Goal: Information Seeking & Learning: Find specific page/section

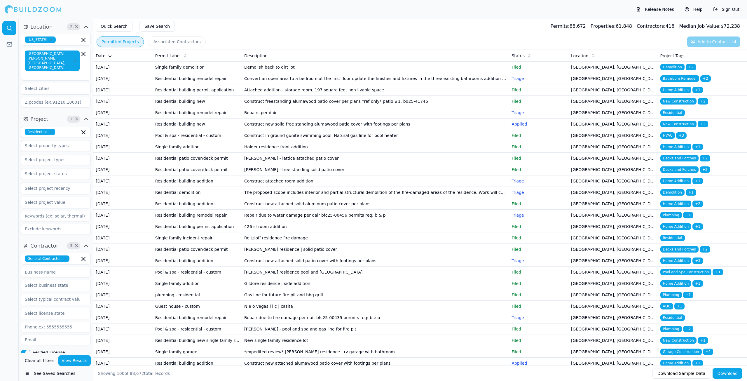
click at [221, 45] on div "Permitted Projects Associated Contractors Add to Contact List" at bounding box center [419, 41] width 653 height 15
click at [158, 41] on button "Associated Contractors" at bounding box center [176, 41] width 57 height 10
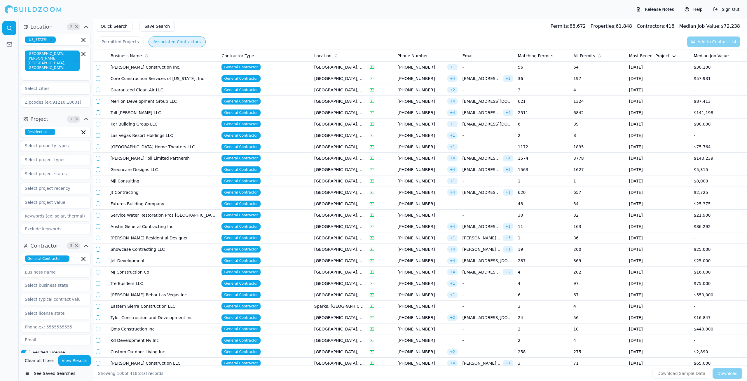
click at [127, 41] on button "Permitted Projects" at bounding box center [120, 41] width 47 height 10
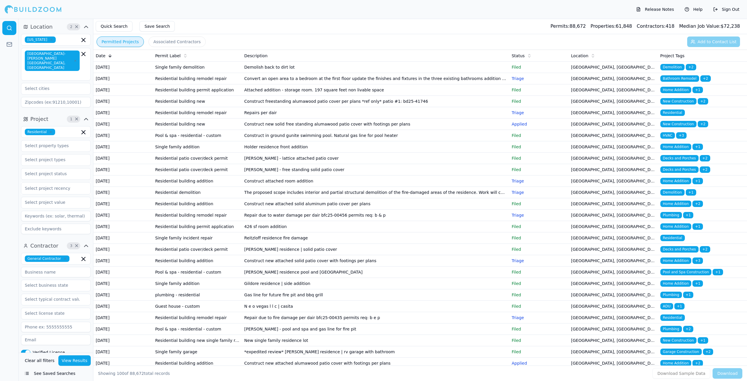
click at [228, 71] on td "Single family demolition" at bounding box center [197, 67] width 89 height 11
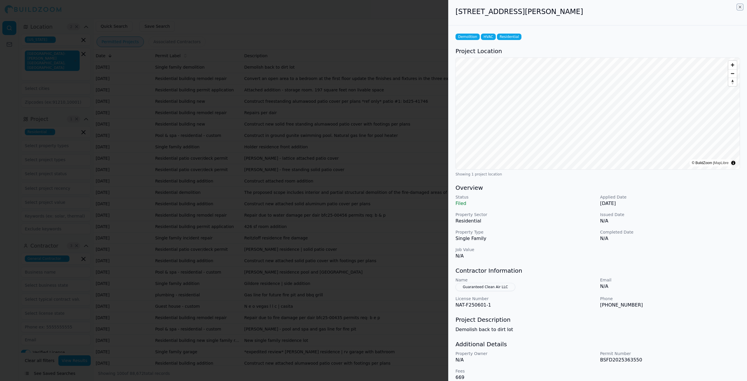
click at [740, 7] on icon "button" at bounding box center [739, 7] width 5 height 5
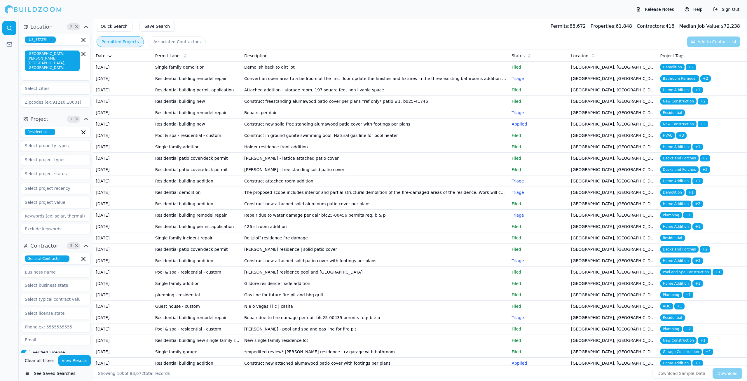
click at [178, 42] on button "Associated Contractors" at bounding box center [176, 41] width 57 height 10
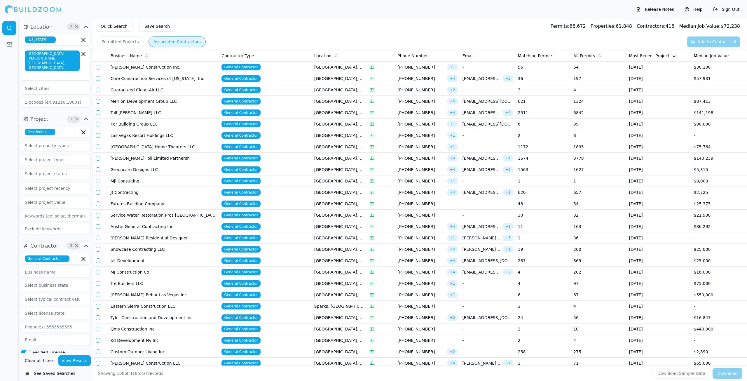
click at [110, 42] on button "Permitted Projects" at bounding box center [120, 41] width 47 height 10
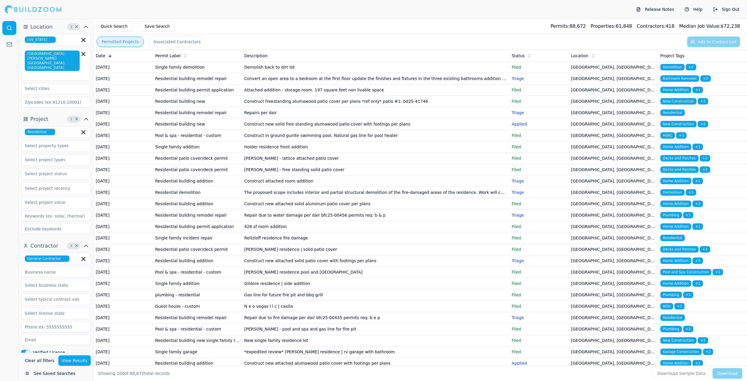
click at [161, 43] on button "Associated Contractors" at bounding box center [176, 41] width 57 height 10
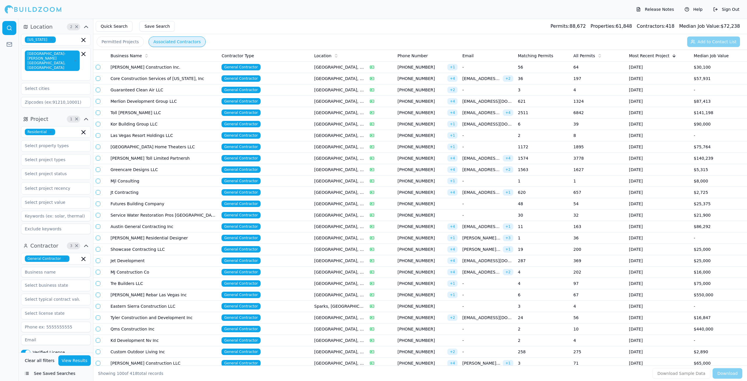
click at [133, 44] on button "Permitted Projects" at bounding box center [120, 41] width 47 height 10
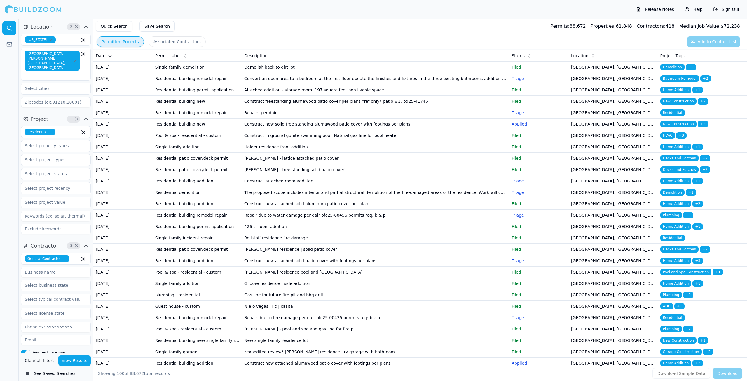
click at [143, 41] on div "Permitted Projects Associated Contractors" at bounding box center [151, 41] width 111 height 10
click at [169, 45] on button "Associated Contractors" at bounding box center [176, 41] width 57 height 10
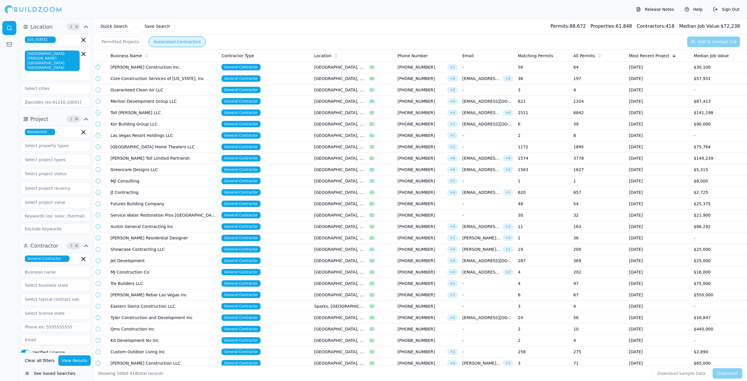
click at [126, 43] on button "Permitted Projects" at bounding box center [120, 41] width 47 height 10
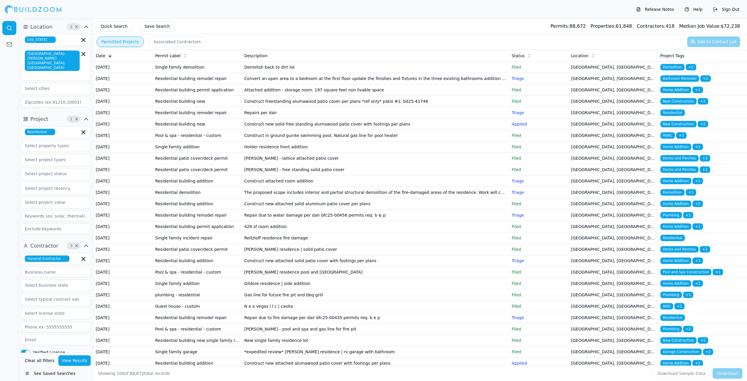
click at [143, 41] on div "Permitted Projects Associated Contractors" at bounding box center [151, 41] width 111 height 10
click at [144, 40] on div "Permitted Projects Associated Contractors" at bounding box center [151, 41] width 111 height 10
click at [244, 118] on td "Repairs per dair" at bounding box center [375, 112] width 267 height 11
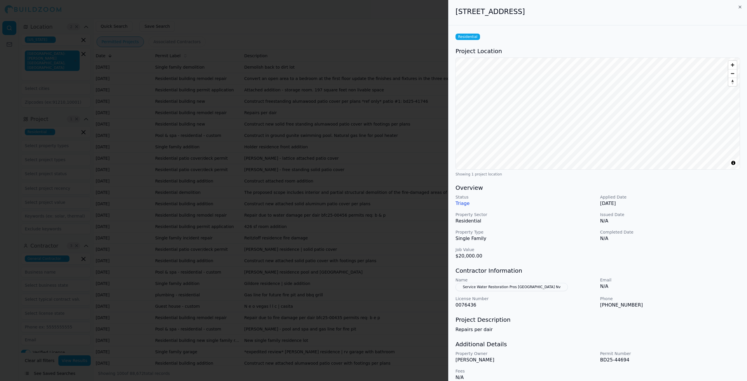
click at [292, 97] on div at bounding box center [373, 190] width 747 height 381
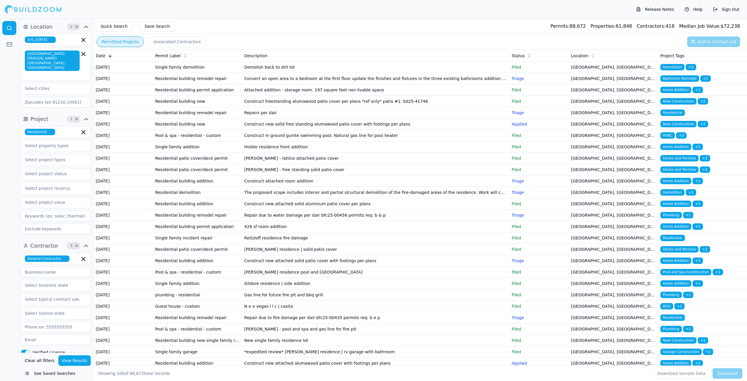
click at [167, 41] on button "Associated Contractors" at bounding box center [176, 41] width 57 height 10
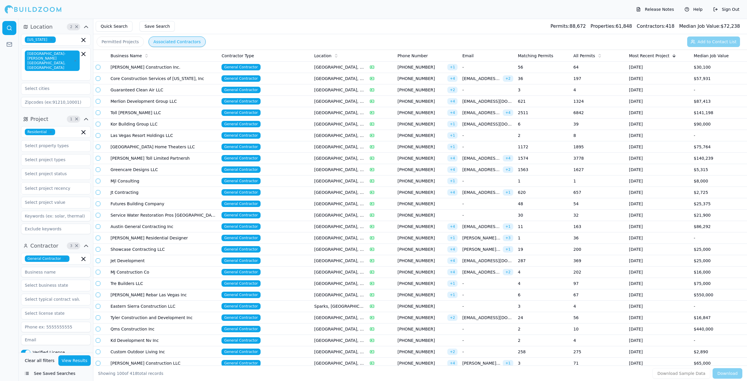
click at [136, 43] on button "Permitted Projects" at bounding box center [120, 41] width 47 height 10
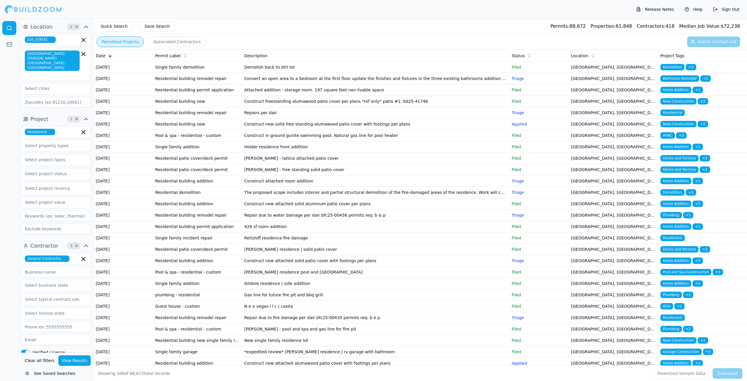
click at [148, 41] on button "Associated Contractors" at bounding box center [176, 41] width 57 height 10
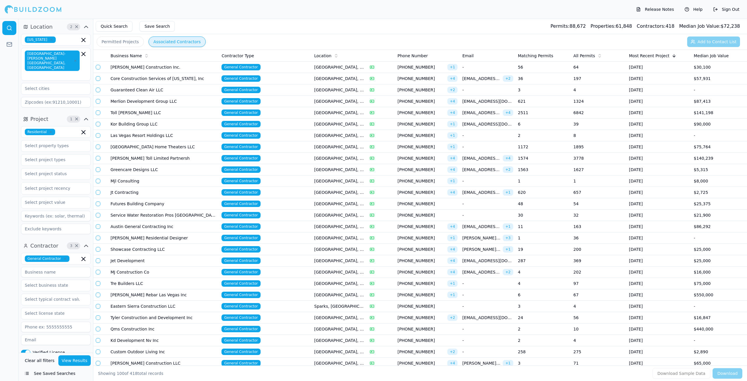
click at [132, 39] on button "Permitted Projects" at bounding box center [120, 41] width 47 height 10
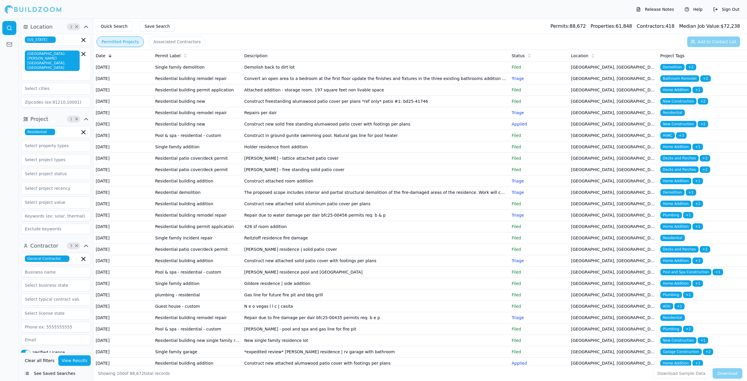
click at [153, 38] on button "Associated Contractors" at bounding box center [176, 41] width 57 height 10
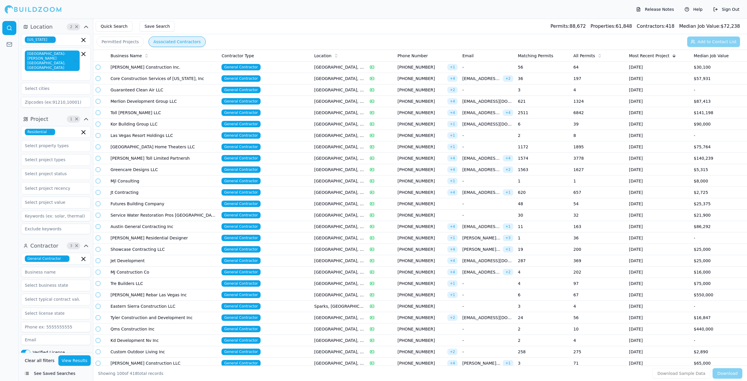
click at [131, 41] on button "Permitted Projects" at bounding box center [120, 41] width 47 height 10
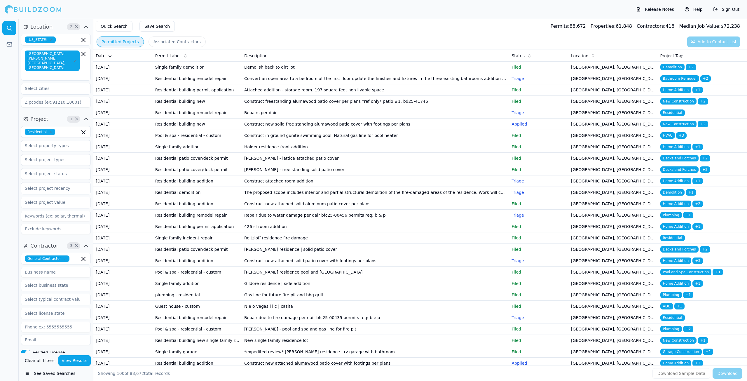
click at [205, 41] on div "Permitted Projects Associated Contractors Add to Contact List" at bounding box center [419, 41] width 653 height 15
click at [85, 28] on icon "button" at bounding box center [86, 26] width 7 height 7
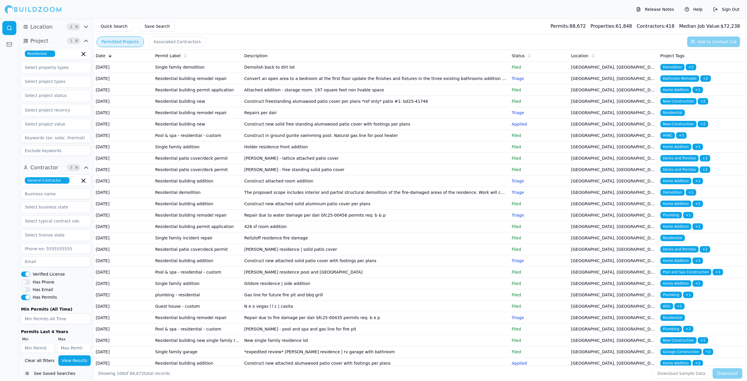
click at [88, 41] on icon "button" at bounding box center [85, 41] width 3 height 2
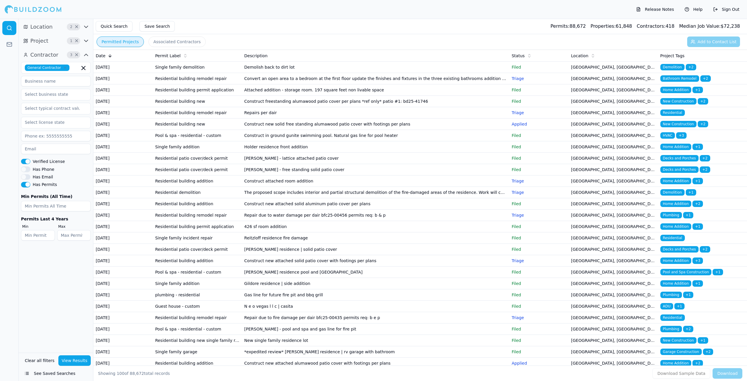
click at [86, 56] on icon "button" at bounding box center [86, 54] width 7 height 7
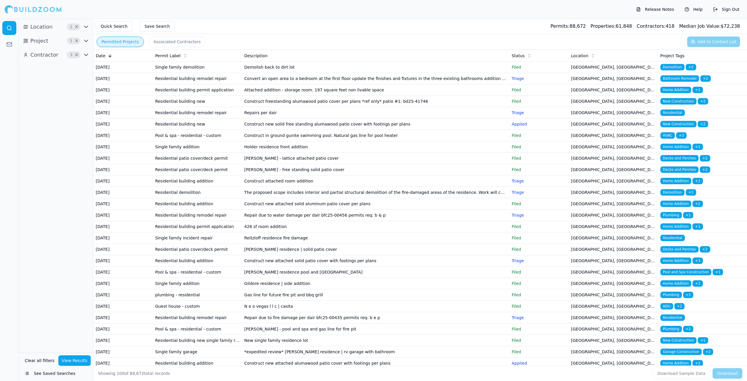
click at [188, 41] on button "Associated Contractors" at bounding box center [176, 41] width 57 height 10
click at [136, 41] on button "Permitted Projects" at bounding box center [120, 41] width 47 height 10
click at [153, 41] on button "Associated Contractors" at bounding box center [176, 41] width 57 height 10
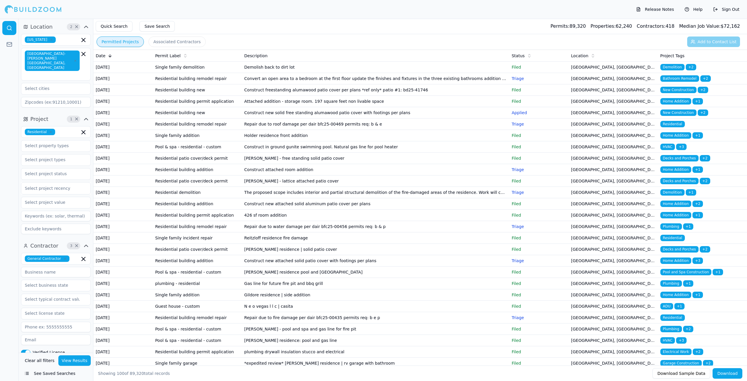
click at [146, 27] on button "Save Search" at bounding box center [156, 26] width 35 height 10
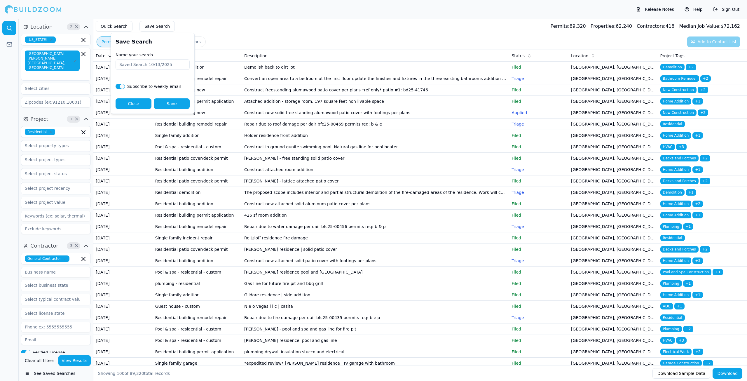
click at [166, 101] on button "Save" at bounding box center [172, 103] width 36 height 10
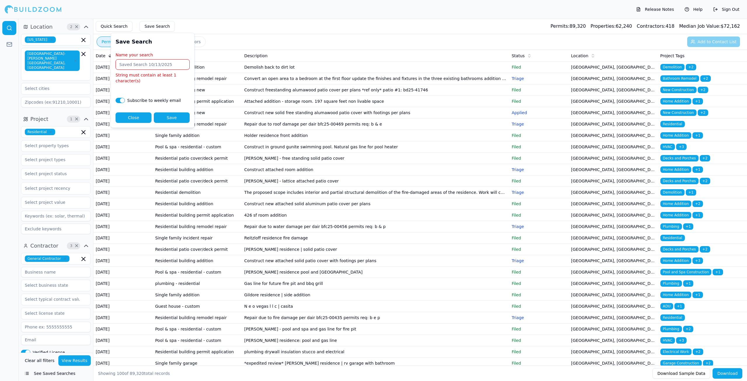
click at [135, 123] on button "Close" at bounding box center [133, 117] width 36 height 10
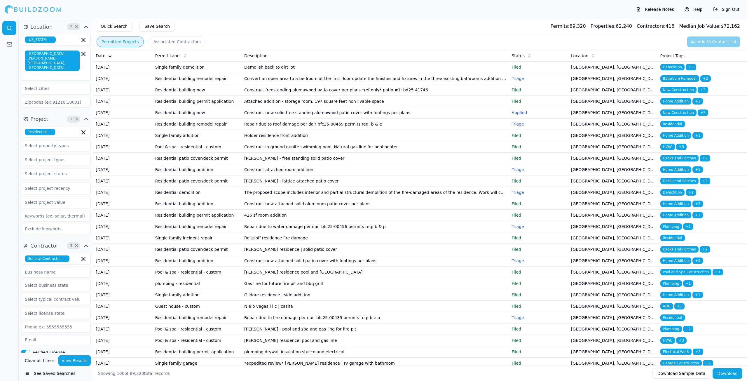
click at [153, 27] on button "Save Search" at bounding box center [156, 26] width 35 height 10
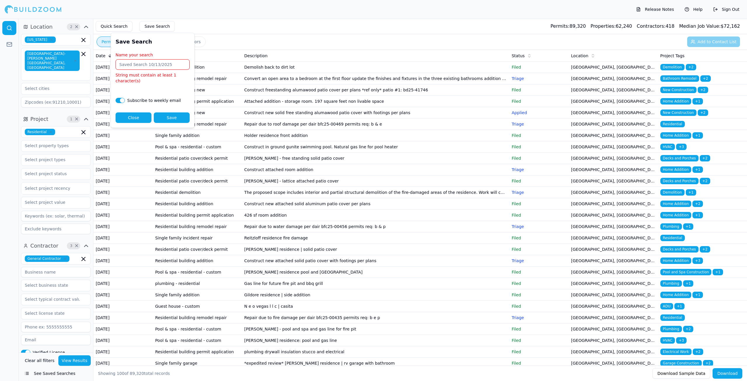
click at [138, 116] on button "Close" at bounding box center [133, 117] width 36 height 10
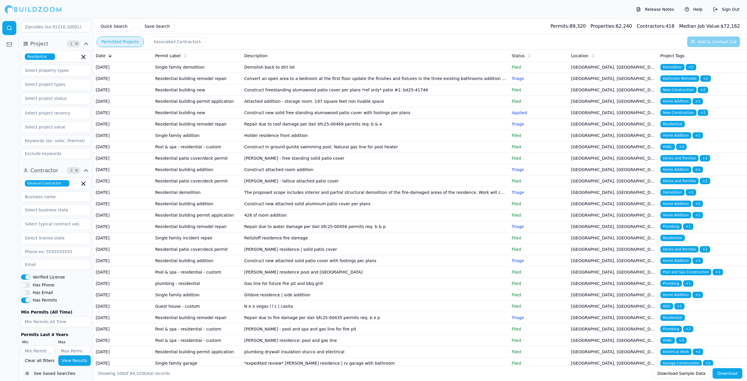
scroll to position [76, 0]
click at [6, 44] on link at bounding box center [9, 44] width 14 height 14
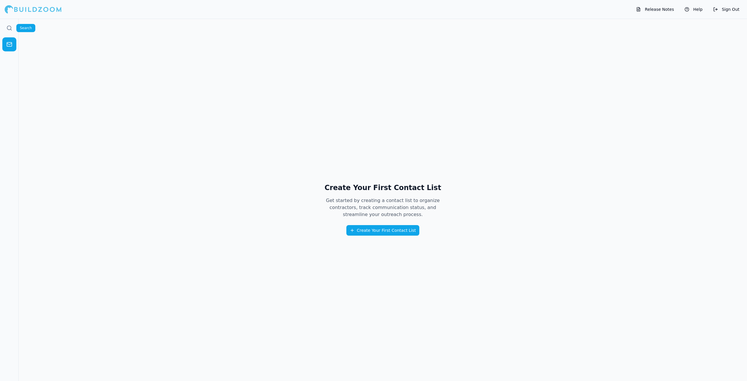
click at [10, 28] on icon at bounding box center [9, 28] width 6 height 6
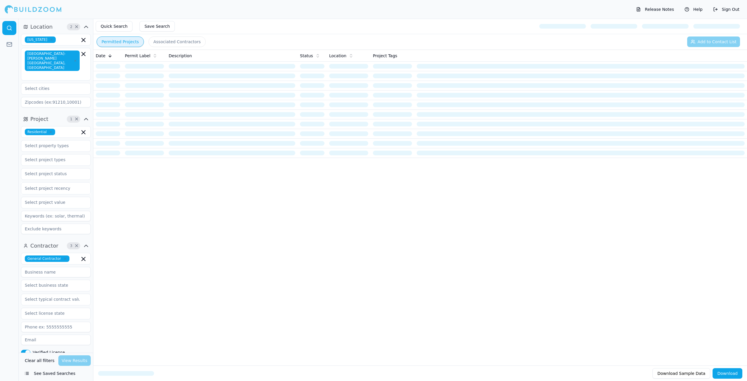
click at [160, 31] on button "Save Search" at bounding box center [156, 26] width 35 height 10
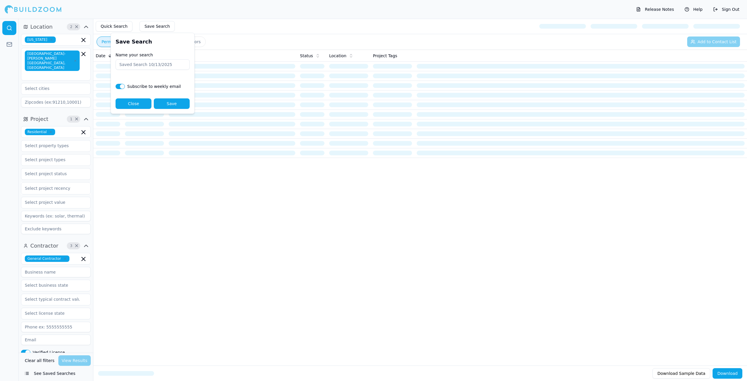
click at [148, 105] on button "Close" at bounding box center [133, 103] width 36 height 10
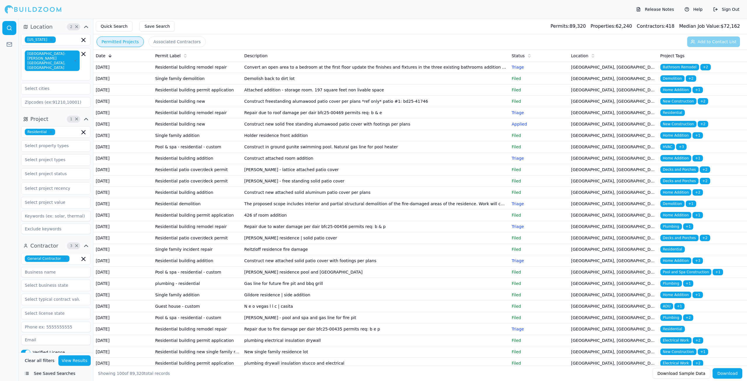
click at [47, 373] on button "See Saved Searches" at bounding box center [56, 373] width 70 height 10
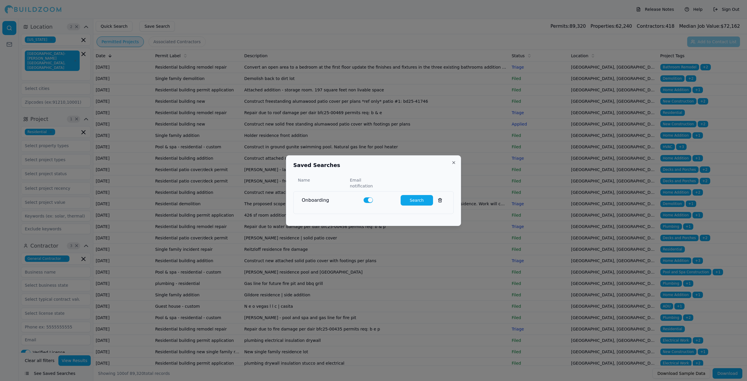
click at [414, 196] on button "Search" at bounding box center [416, 200] width 32 height 10
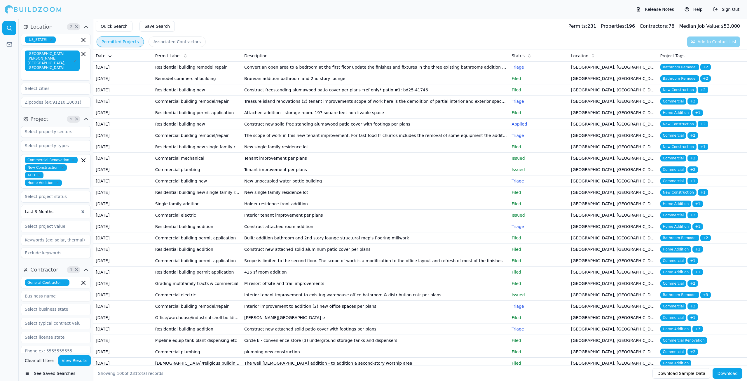
click at [308, 84] on td "Branvan addition bathroom and 2nd story lounge" at bounding box center [375, 78] width 267 height 11
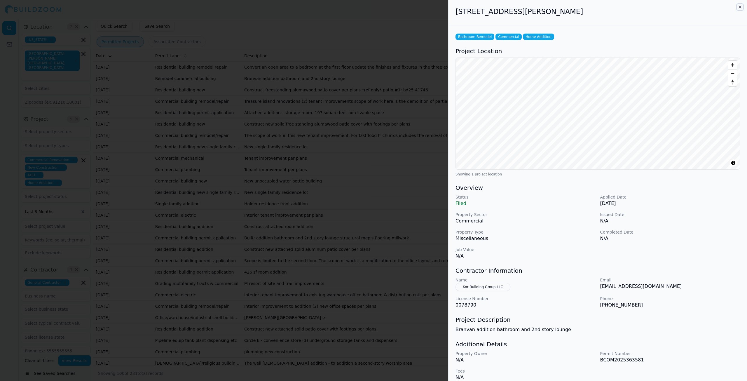
click at [738, 8] on icon "button" at bounding box center [739, 7] width 5 height 5
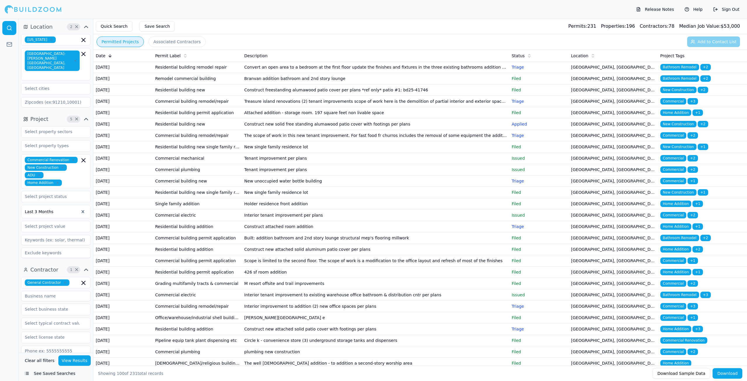
click at [265, 71] on td "Convert an open area to a bedroom at the first floor update the finishes and fi…" at bounding box center [375, 67] width 267 height 11
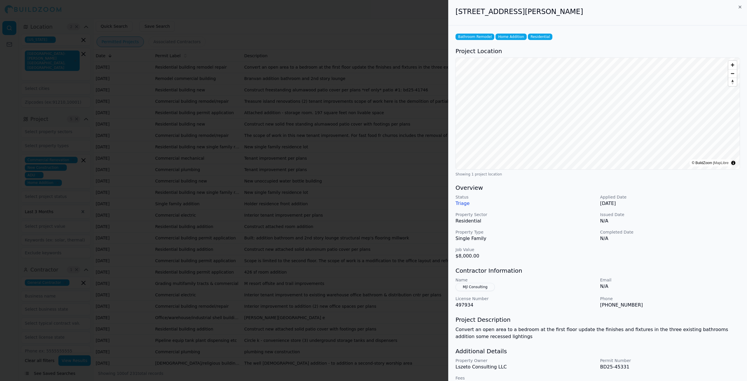
click at [742, 6] on div "[STREET_ADDRESS][PERSON_NAME]" at bounding box center [597, 12] width 298 height 25
click at [740, 6] on icon "button" at bounding box center [739, 7] width 5 height 5
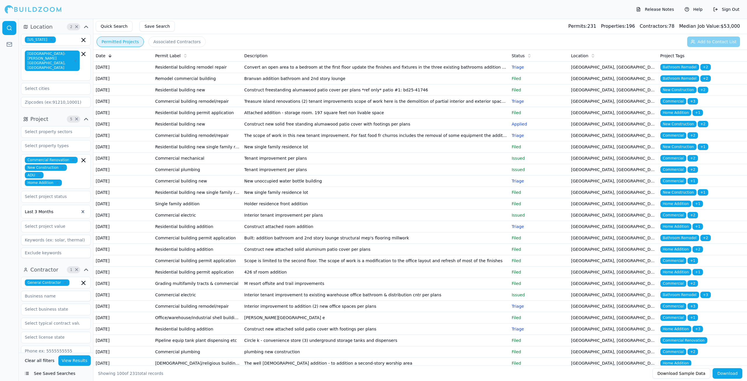
click at [260, 73] on td "Convert an open area to a bedroom at the first floor update the finishes and fi…" at bounding box center [375, 67] width 267 height 11
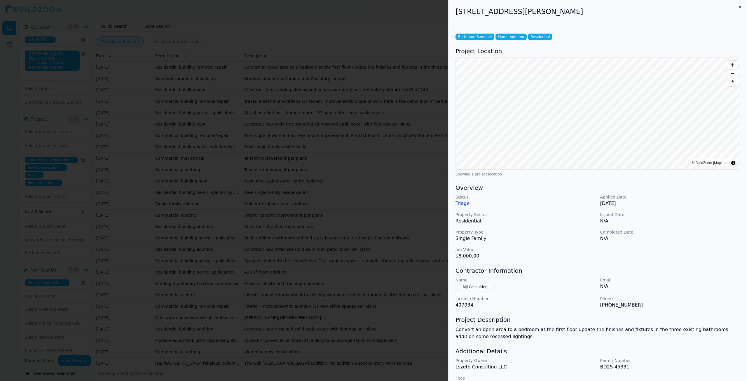
click at [323, 216] on div at bounding box center [373, 190] width 747 height 381
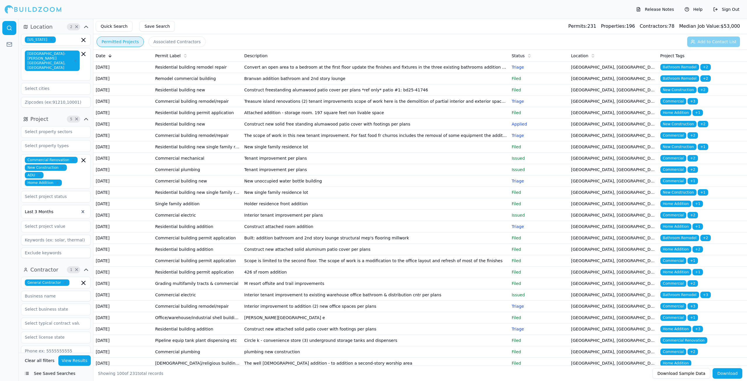
click at [206, 84] on td "Remodel commercial building" at bounding box center [197, 78] width 89 height 11
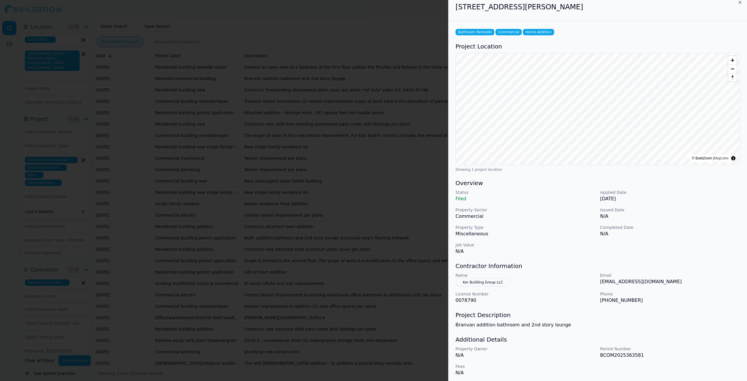
scroll to position [7, 0]
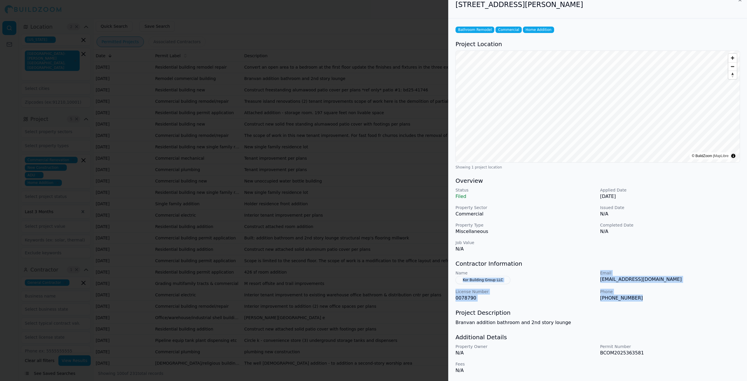
drag, startPoint x: 640, startPoint y: 301, endPoint x: 591, endPoint y: 274, distance: 55.1
click at [591, 274] on div "Name Kor Building Group LLC Email [EMAIL_ADDRESS][DOMAIN_NAME] License Number 0…" at bounding box center [597, 285] width 284 height 31
click at [581, 286] on div "Name Kor Building Group LLC Email [EMAIL_ADDRESS][DOMAIN_NAME] License Number 0…" at bounding box center [597, 285] width 284 height 31
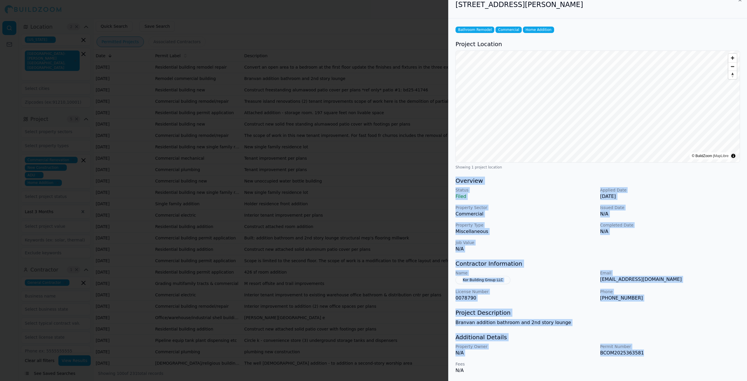
drag, startPoint x: 639, startPoint y: 367, endPoint x: 455, endPoint y: 182, distance: 260.6
click at [455, 182] on div "Bathroom Remodel Commercial Home Addition Project Location © BuildZoom | MapLib…" at bounding box center [597, 199] width 298 height 362
click at [541, 203] on div "Status Filed Applied Date [DATE] Property Sector Commercial Issued Date N/A Pro…" at bounding box center [597, 219] width 284 height 65
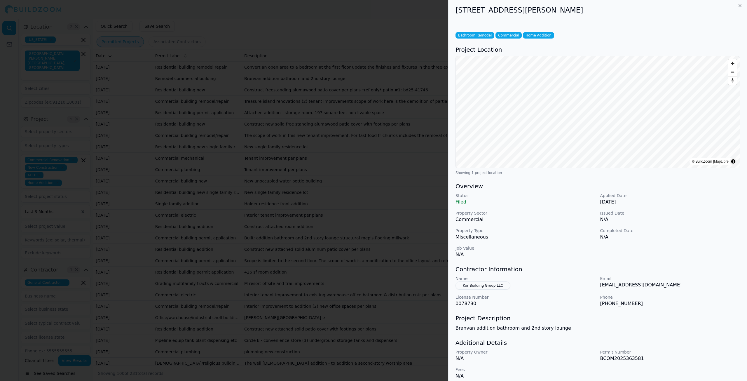
scroll to position [0, 0]
click at [739, 9] on h2 "[STREET_ADDRESS][PERSON_NAME]" at bounding box center [597, 11] width 284 height 9
click at [740, 6] on icon "button" at bounding box center [739, 7] width 5 height 5
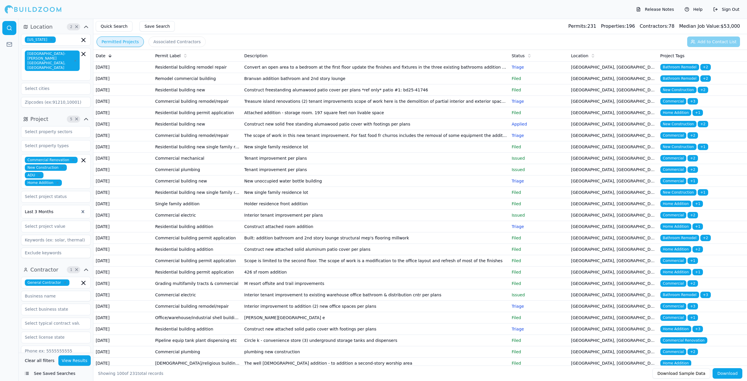
click at [41, 372] on button "See Saved Searches" at bounding box center [56, 373] width 70 height 10
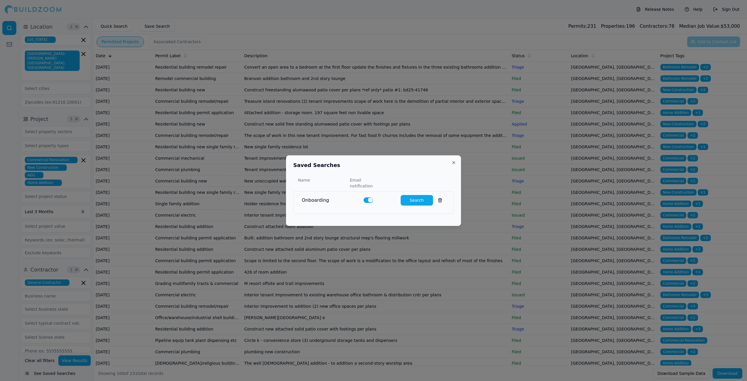
click at [453, 165] on button "Close" at bounding box center [453, 162] width 5 height 5
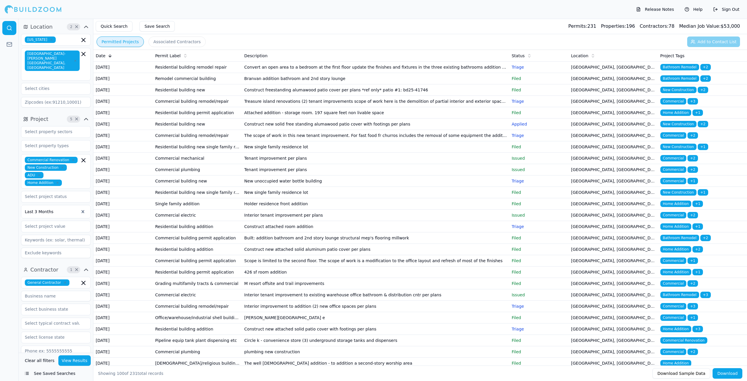
click at [295, 84] on td "Branvan addition bathroom and 2nd story lounge" at bounding box center [375, 78] width 267 height 11
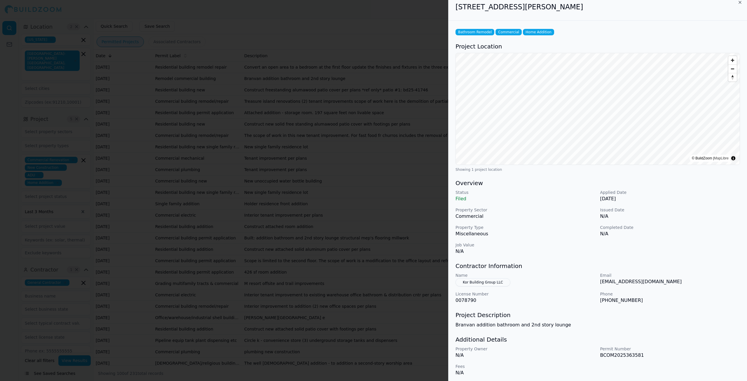
scroll to position [7, 0]
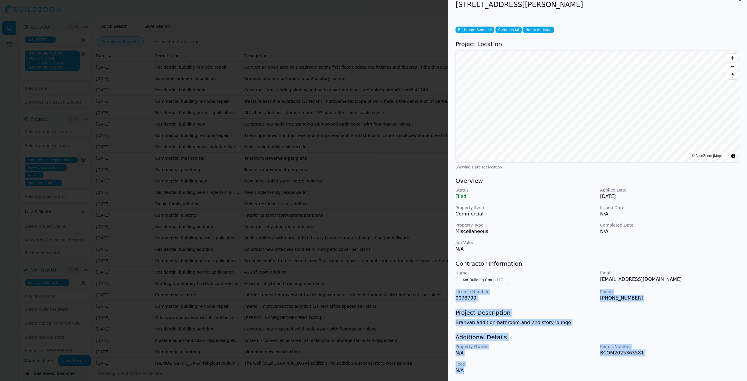
drag, startPoint x: 481, startPoint y: 376, endPoint x: 453, endPoint y: 292, distance: 89.1
click at [453, 292] on div "Bathroom Remodel Commercial Home Addition Project Location © BuildZoom | MapLib…" at bounding box center [597, 199] width 298 height 362
click at [622, 326] on div "Bathroom Remodel Commercial Home Addition Project Location © BuildZoom | MapLib…" at bounding box center [597, 199] width 298 height 362
click at [621, 311] on h3 "Project Description" at bounding box center [597, 312] width 284 height 8
drag, startPoint x: 474, startPoint y: 373, endPoint x: 453, endPoint y: 291, distance: 84.9
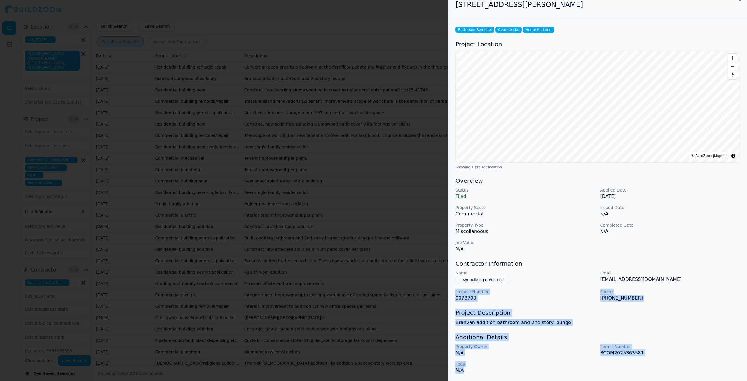
click at [453, 291] on div "Bathroom Remodel Commercial Home Addition Project Location © BuildZoom | MapLib…" at bounding box center [597, 199] width 298 height 362
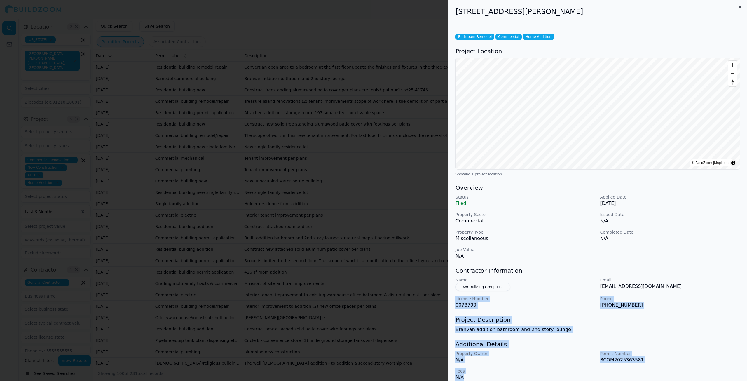
click at [645, 325] on div "Project Description Branvan addition bathroom and 2nd story lounge" at bounding box center [597, 323] width 284 height 17
drag, startPoint x: 592, startPoint y: 366, endPoint x: 487, endPoint y: 310, distance: 119.2
click at [487, 310] on div "Bathroom Remodel Commercial Home Addition Project Location © BuildZoom | MapLib…" at bounding box center [597, 206] width 298 height 362
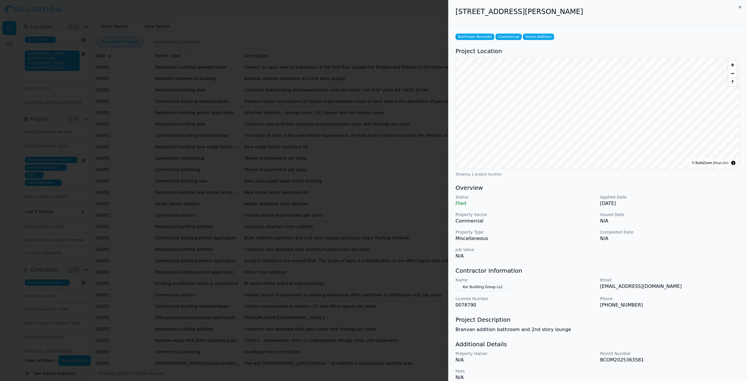
drag, startPoint x: 594, startPoint y: 376, endPoint x: 546, endPoint y: 373, distance: 48.2
click at [546, 373] on div "Fees N/A" at bounding box center [525, 374] width 140 height 13
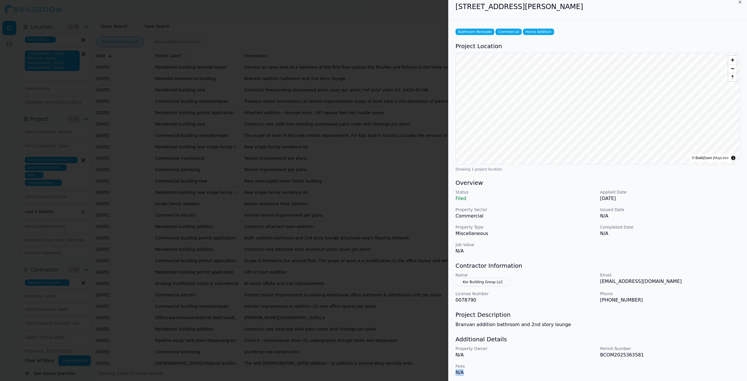
scroll to position [7, 0]
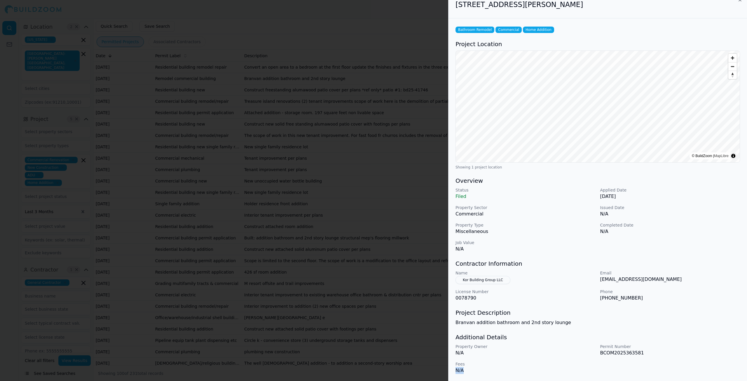
click at [508, 370] on p "N/A" at bounding box center [525, 370] width 140 height 7
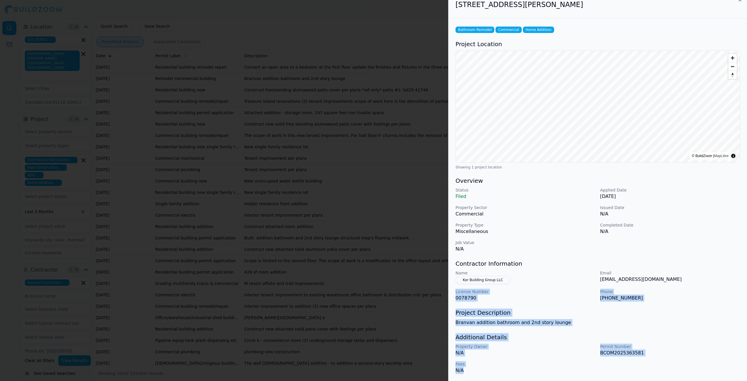
drag, startPoint x: 494, startPoint y: 374, endPoint x: 452, endPoint y: 287, distance: 95.9
click at [452, 287] on div "Bathroom Remodel Commercial Home Addition Project Location © BuildZoom | MapLib…" at bounding box center [597, 199] width 298 height 362
click at [534, 345] on p "Property Owner" at bounding box center [525, 346] width 140 height 6
drag, startPoint x: 473, startPoint y: 376, endPoint x: 453, endPoint y: 315, distance: 63.8
click at [453, 315] on div "Bathroom Remodel Commercial Home Addition Project Location © BuildZoom | MapLib…" at bounding box center [597, 199] width 298 height 362
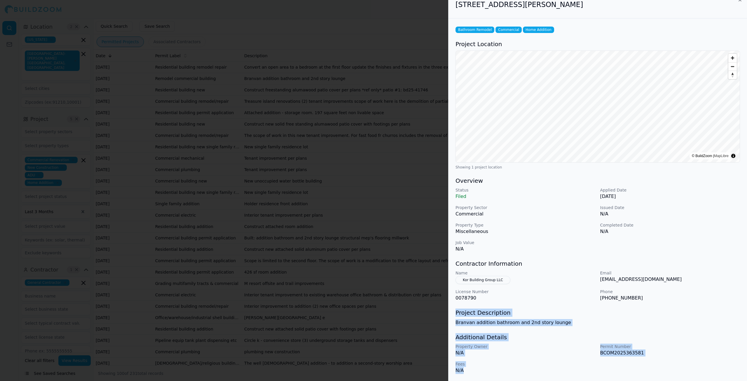
click at [477, 372] on p "N/A" at bounding box center [525, 370] width 140 height 7
drag, startPoint x: 462, startPoint y: 371, endPoint x: 456, endPoint y: 313, distance: 58.1
click at [456, 313] on div "Bathroom Remodel Commercial Home Addition Project Location © BuildZoom | MapLib…" at bounding box center [597, 199] width 298 height 362
click at [465, 368] on p "N/A" at bounding box center [525, 370] width 140 height 7
drag, startPoint x: 484, startPoint y: 376, endPoint x: 456, endPoint y: 293, distance: 88.3
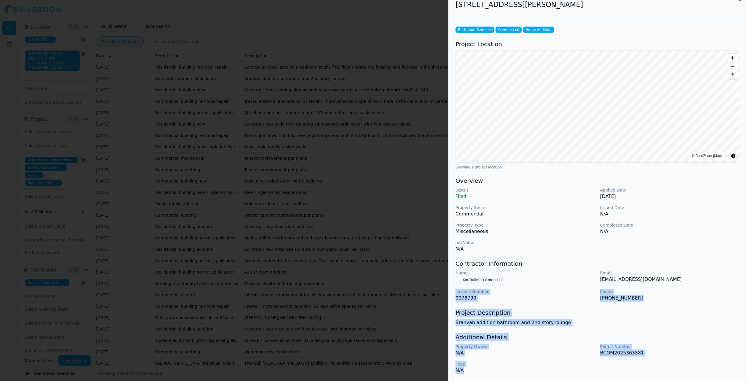
click at [456, 293] on div "Bathroom Remodel Commercial Home Addition Project Location © BuildZoom | MapLib…" at bounding box center [597, 199] width 298 height 362
click at [471, 371] on p "N/A" at bounding box center [525, 370] width 140 height 7
drag, startPoint x: 471, startPoint y: 371, endPoint x: 456, endPoint y: 314, distance: 58.7
click at [456, 314] on div "Bathroom Remodel Commercial Home Addition Project Location © BuildZoom | MapLib…" at bounding box center [597, 199] width 298 height 362
click at [485, 373] on p "N/A" at bounding box center [525, 370] width 140 height 7
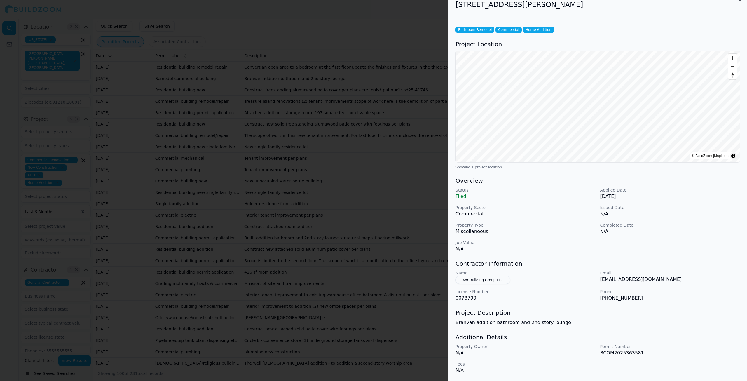
drag, startPoint x: 485, startPoint y: 373, endPoint x: 465, endPoint y: 367, distance: 21.2
click at [465, 367] on p "N/A" at bounding box center [525, 370] width 140 height 7
drag, startPoint x: 465, startPoint y: 369, endPoint x: 456, endPoint y: 313, distance: 57.1
click at [456, 313] on div "Bathroom Remodel Commercial Home Addition Project Location © BuildZoom | MapLib…" at bounding box center [597, 199] width 298 height 362
click at [468, 372] on p "N/A" at bounding box center [525, 370] width 140 height 7
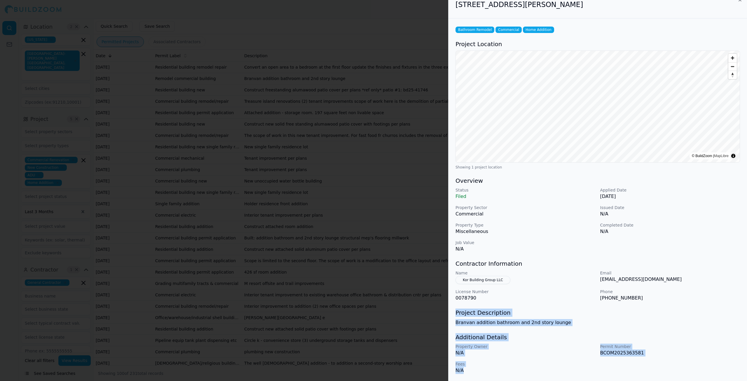
drag, startPoint x: 468, startPoint y: 372, endPoint x: 455, endPoint y: 313, distance: 60.3
click at [455, 313] on div "Bathroom Remodel Commercial Home Addition Project Location © BuildZoom | MapLib…" at bounding box center [597, 199] width 298 height 362
click at [472, 369] on p "N/A" at bounding box center [525, 370] width 140 height 7
drag, startPoint x: 467, startPoint y: 373, endPoint x: 456, endPoint y: 309, distance: 64.8
click at [456, 309] on div "Bathroom Remodel Commercial Home Addition Project Location © BuildZoom | MapLib…" at bounding box center [597, 199] width 298 height 362
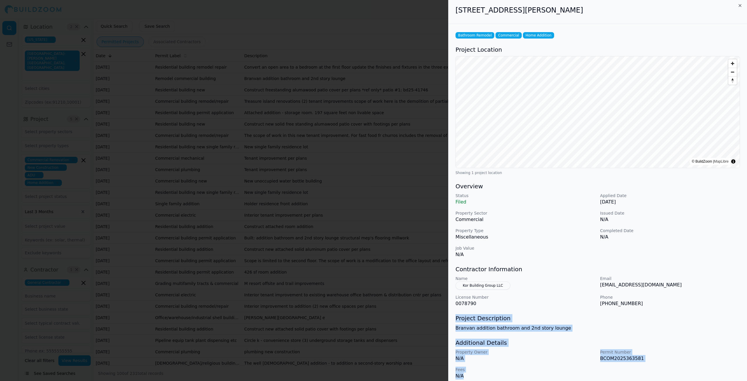
scroll to position [0, 0]
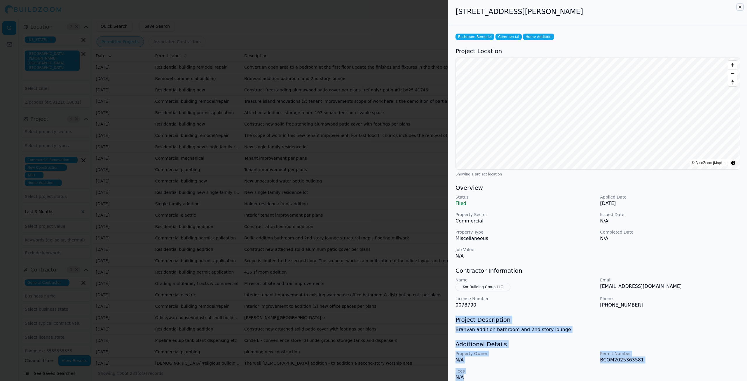
click at [738, 5] on icon "button" at bounding box center [739, 7] width 5 height 5
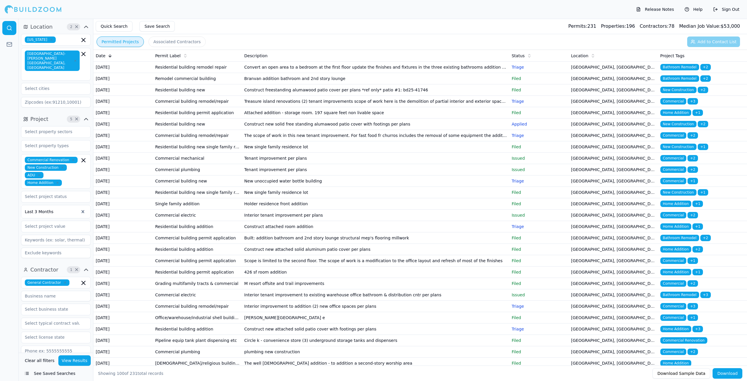
click at [194, 43] on button "Associated Contractors" at bounding box center [176, 41] width 57 height 10
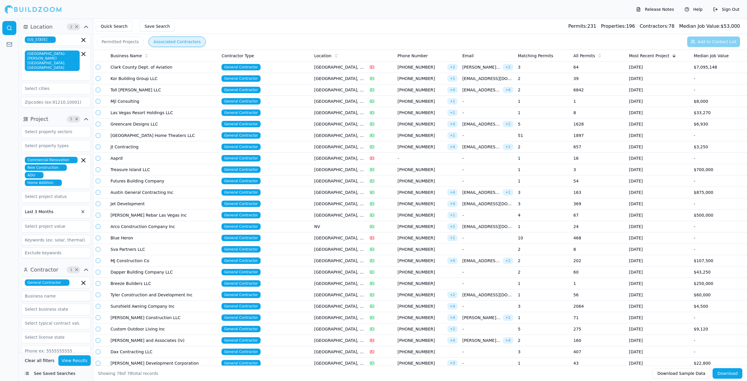
click at [125, 41] on button "Permitted Projects" at bounding box center [120, 41] width 47 height 10
click at [151, 41] on button "Associated Contractors" at bounding box center [176, 41] width 57 height 10
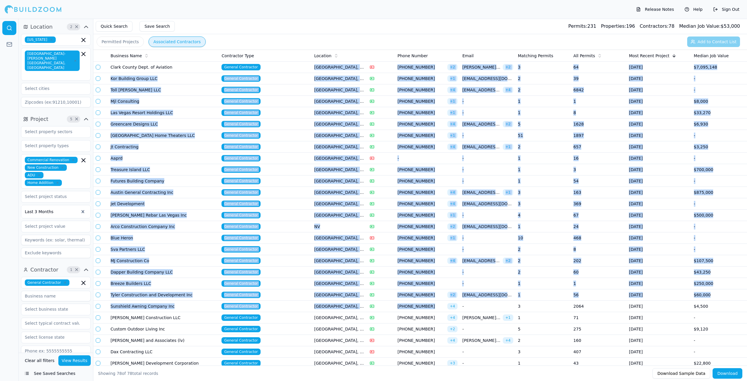
drag, startPoint x: 424, startPoint y: 306, endPoint x: 313, endPoint y: 68, distance: 262.0
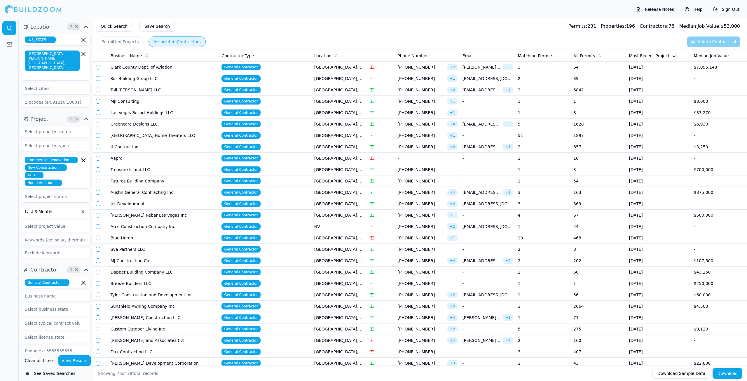
click at [344, 40] on div "Permitted Projects Associated Contractors Add to Contact List" at bounding box center [419, 41] width 653 height 15
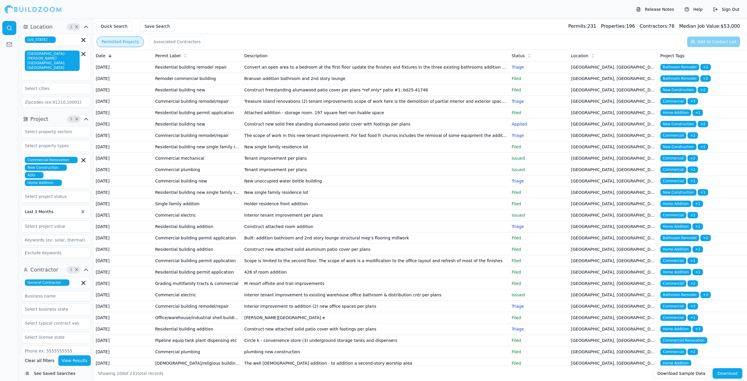
click at [119, 42] on button "Permitted Projects" at bounding box center [120, 41] width 47 height 10
click at [229, 84] on td "Remodel commercial building" at bounding box center [197, 78] width 89 height 11
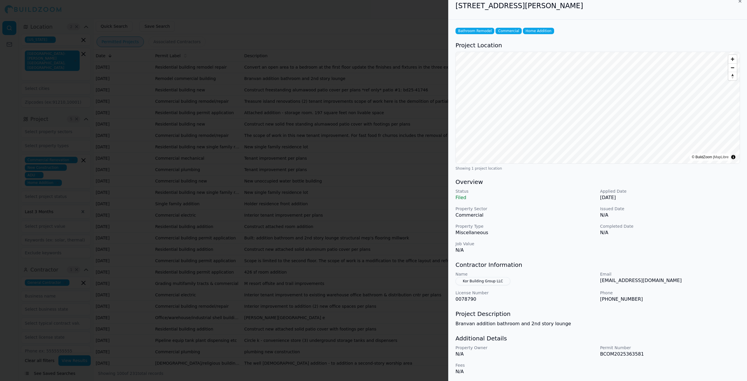
scroll to position [7, 0]
drag, startPoint x: 469, startPoint y: 374, endPoint x: 455, endPoint y: 334, distance: 41.7
click at [455, 334] on div "Bathroom Remodel Commercial Home Addition Project Location © BuildZoom | MapLib…" at bounding box center [597, 199] width 298 height 362
click at [608, 358] on div "Property Owner N/A Permit Number BCOM2025363581 Fees N/A" at bounding box center [597, 358] width 284 height 30
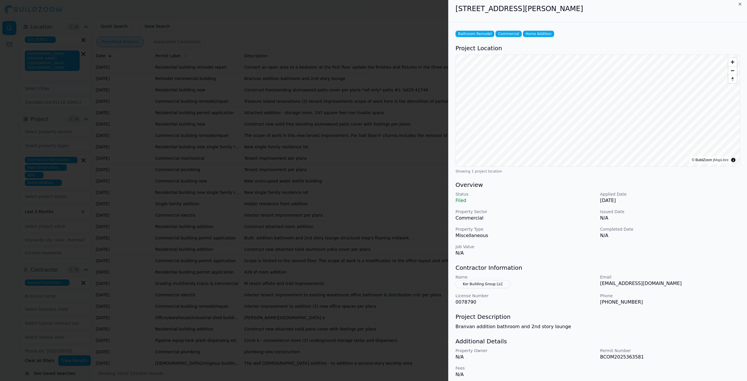
scroll to position [0, 0]
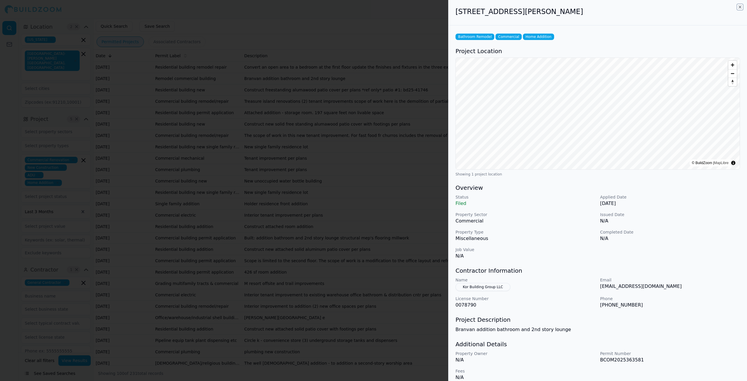
click at [740, 8] on icon "button" at bounding box center [739, 7] width 5 height 5
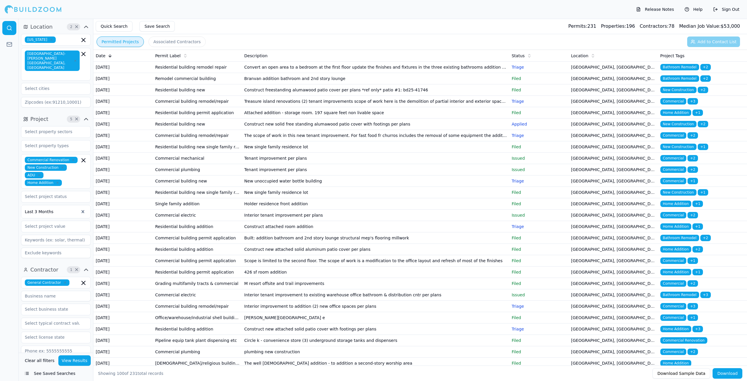
click at [184, 42] on button "Associated Contractors" at bounding box center [176, 41] width 57 height 10
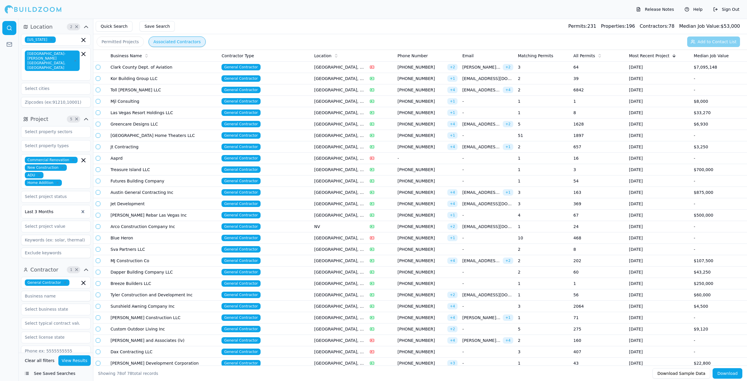
click at [127, 45] on button "Permitted Projects" at bounding box center [120, 41] width 47 height 10
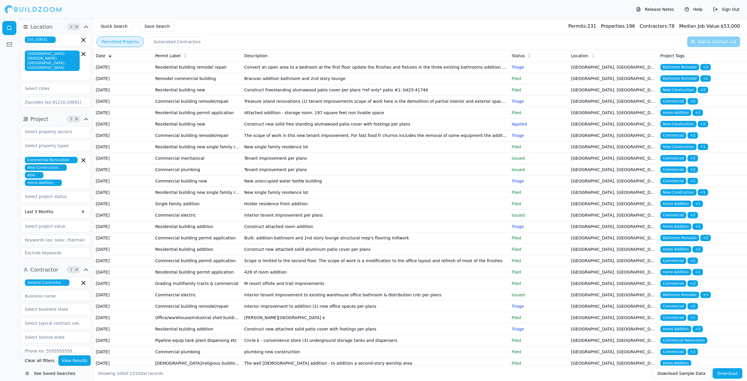
click at [150, 42] on button "Associated Contractors" at bounding box center [176, 41] width 57 height 10
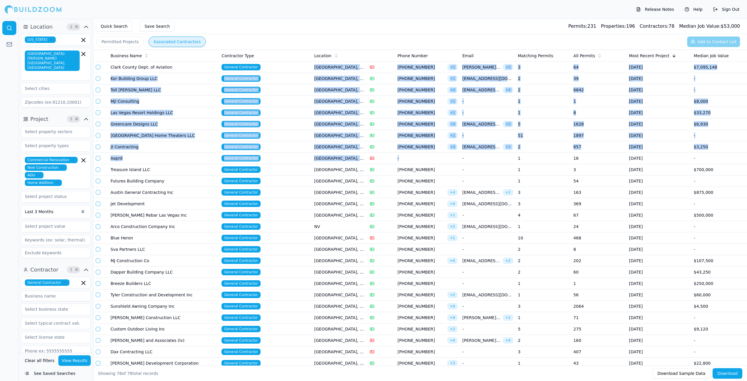
drag, startPoint x: 312, startPoint y: 65, endPoint x: 432, endPoint y: 155, distance: 150.3
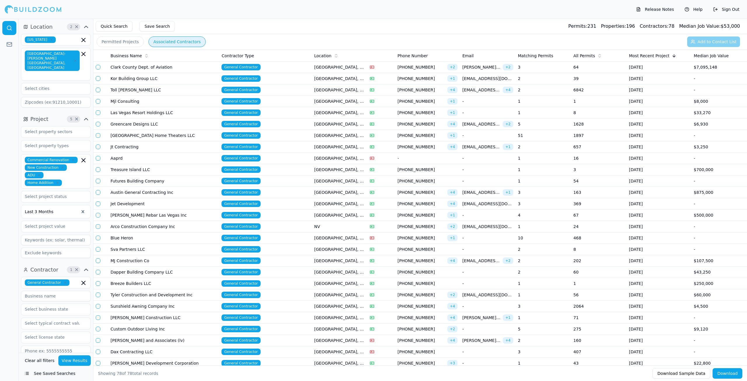
click at [400, 27] on div "Quick Search Save Search Permits: 231 Properties: 196 Contractors: 78 Median Jo…" at bounding box center [419, 26] width 653 height 15
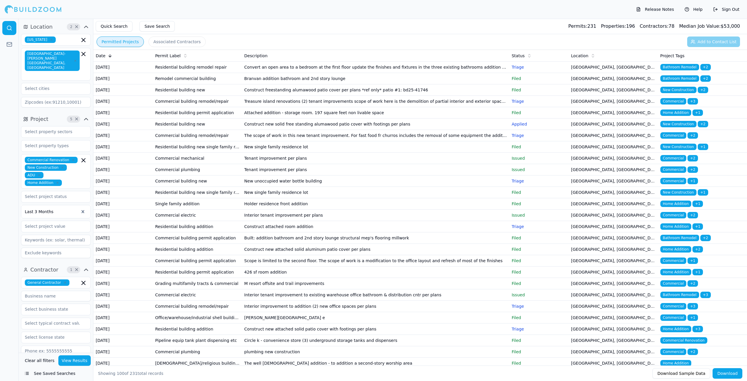
click at [130, 41] on button "Permitted Projects" at bounding box center [120, 41] width 47 height 10
drag, startPoint x: 153, startPoint y: 56, endPoint x: 246, endPoint y: 57, distance: 92.7
click at [246, 57] on tr "Date Permit Label Description Status Location Project Tags" at bounding box center [419, 56] width 653 height 12
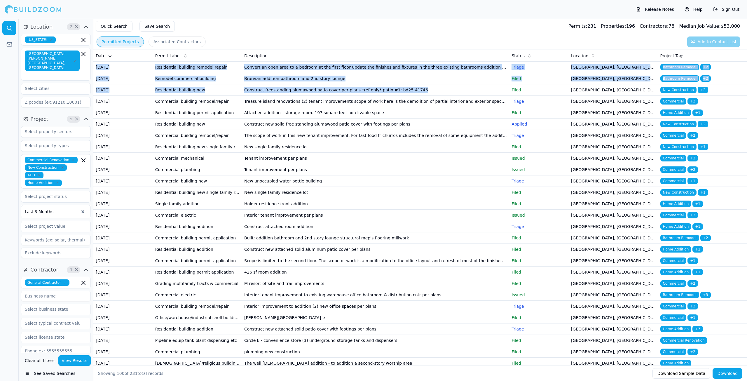
drag, startPoint x: 94, startPoint y: 68, endPoint x: 407, endPoint y: 99, distance: 313.9
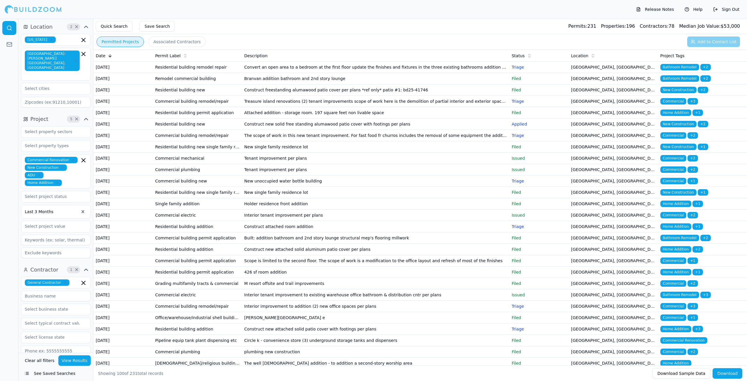
click at [420, 43] on div "Permitted Projects Associated Contractors Add to Contact List" at bounding box center [419, 41] width 653 height 15
drag, startPoint x: 238, startPoint y: 55, endPoint x: 282, endPoint y: 73, distance: 47.3
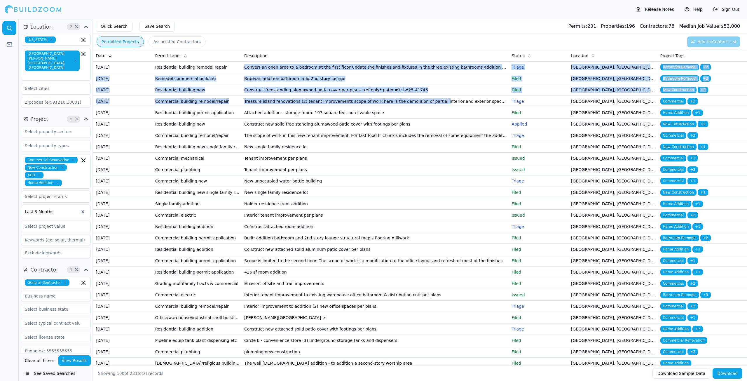
drag, startPoint x: 241, startPoint y: 69, endPoint x: 424, endPoint y: 115, distance: 189.0
click at [120, 56] on div "Date" at bounding box center [123, 56] width 55 height 6
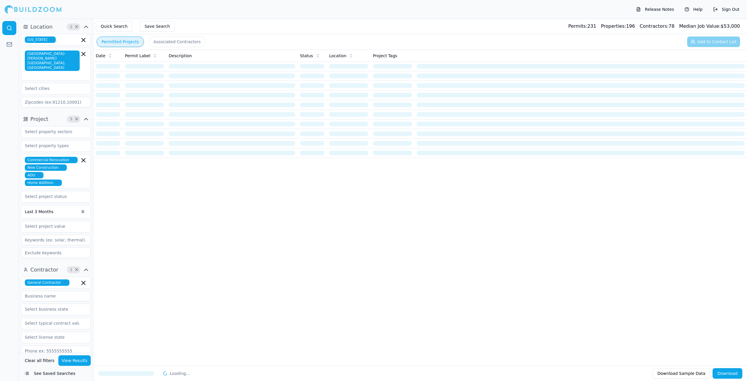
click at [106, 56] on div "Date" at bounding box center [108, 56] width 24 height 6
click at [154, 43] on button "Associated Contractors" at bounding box center [176, 41] width 57 height 10
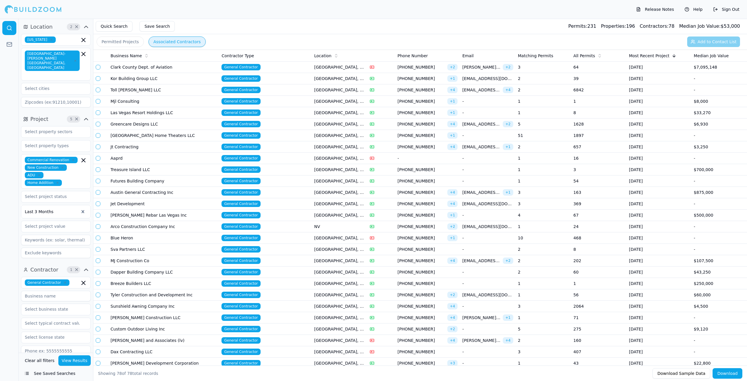
click at [123, 40] on button "Permitted Projects" at bounding box center [120, 41] width 47 height 10
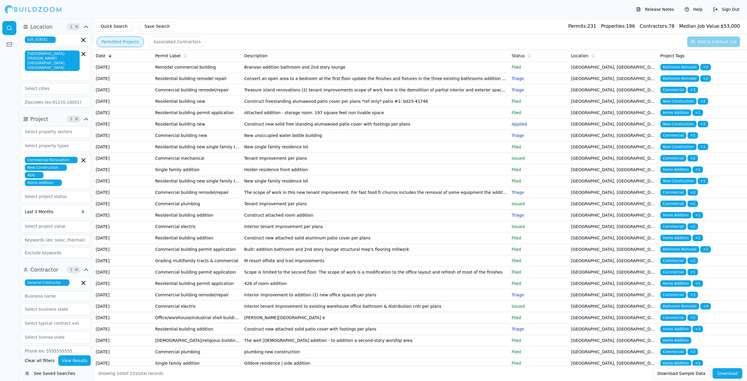
click at [162, 45] on button "Associated Contractors" at bounding box center [176, 41] width 57 height 10
click at [128, 45] on button "Permitted Projects" at bounding box center [120, 41] width 47 height 10
click at [143, 42] on div "Permitted Projects Associated Contractors" at bounding box center [151, 41] width 111 height 10
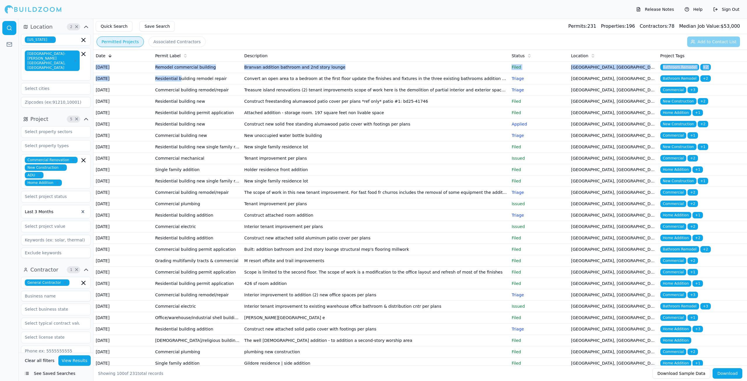
drag, startPoint x: 96, startPoint y: 68, endPoint x: 180, endPoint y: 91, distance: 87.0
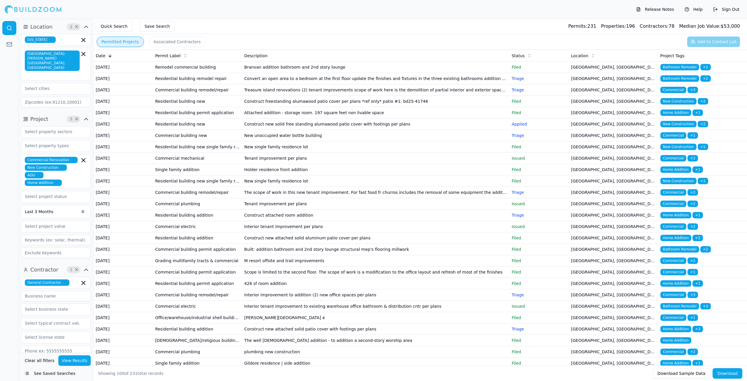
click at [208, 41] on div "Permitted Projects Associated Contractors Add to Contact List" at bounding box center [419, 41] width 653 height 15
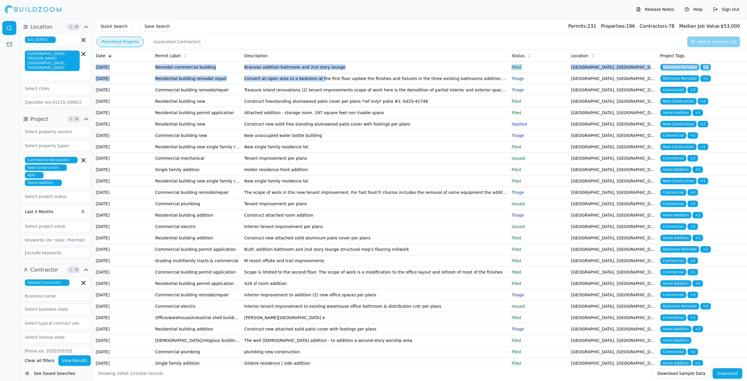
drag, startPoint x: 95, startPoint y: 69, endPoint x: 316, endPoint y: 90, distance: 222.0
